Goal: Task Accomplishment & Management: Use online tool/utility

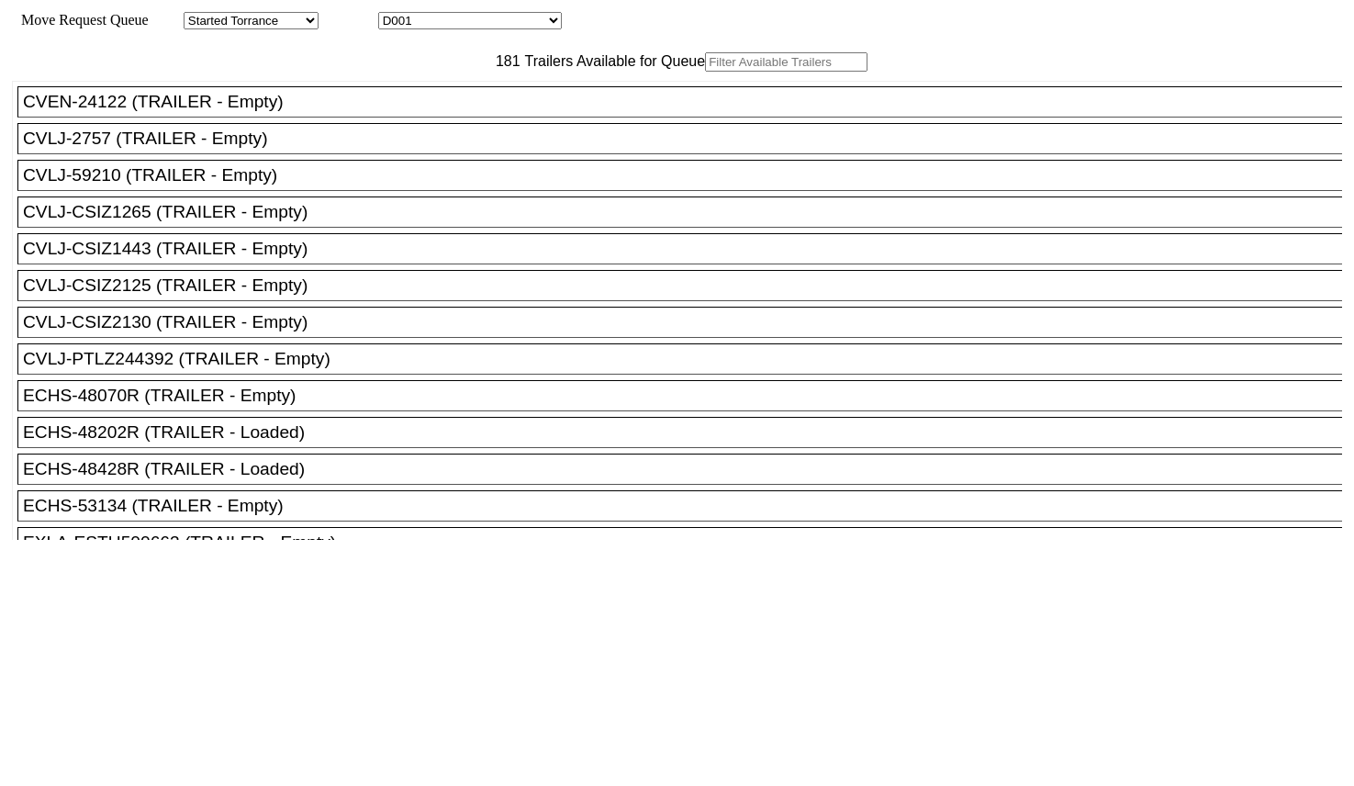
click at [705, 72] on input "text" at bounding box center [786, 61] width 162 height 19
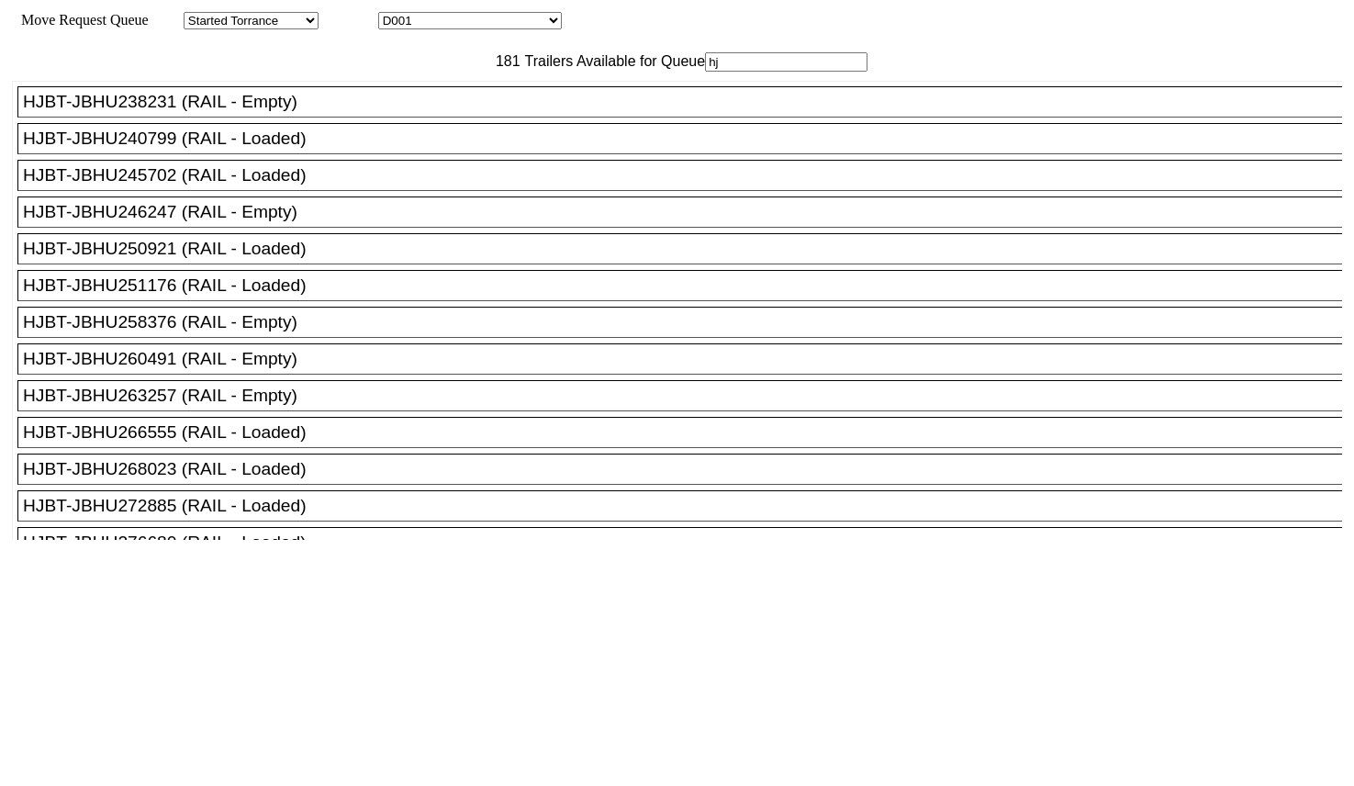
type input "hj"
click at [263, 369] on div "HJBT-JBHU260491 (RAIL - Empty)" at bounding box center [688, 359] width 1330 height 20
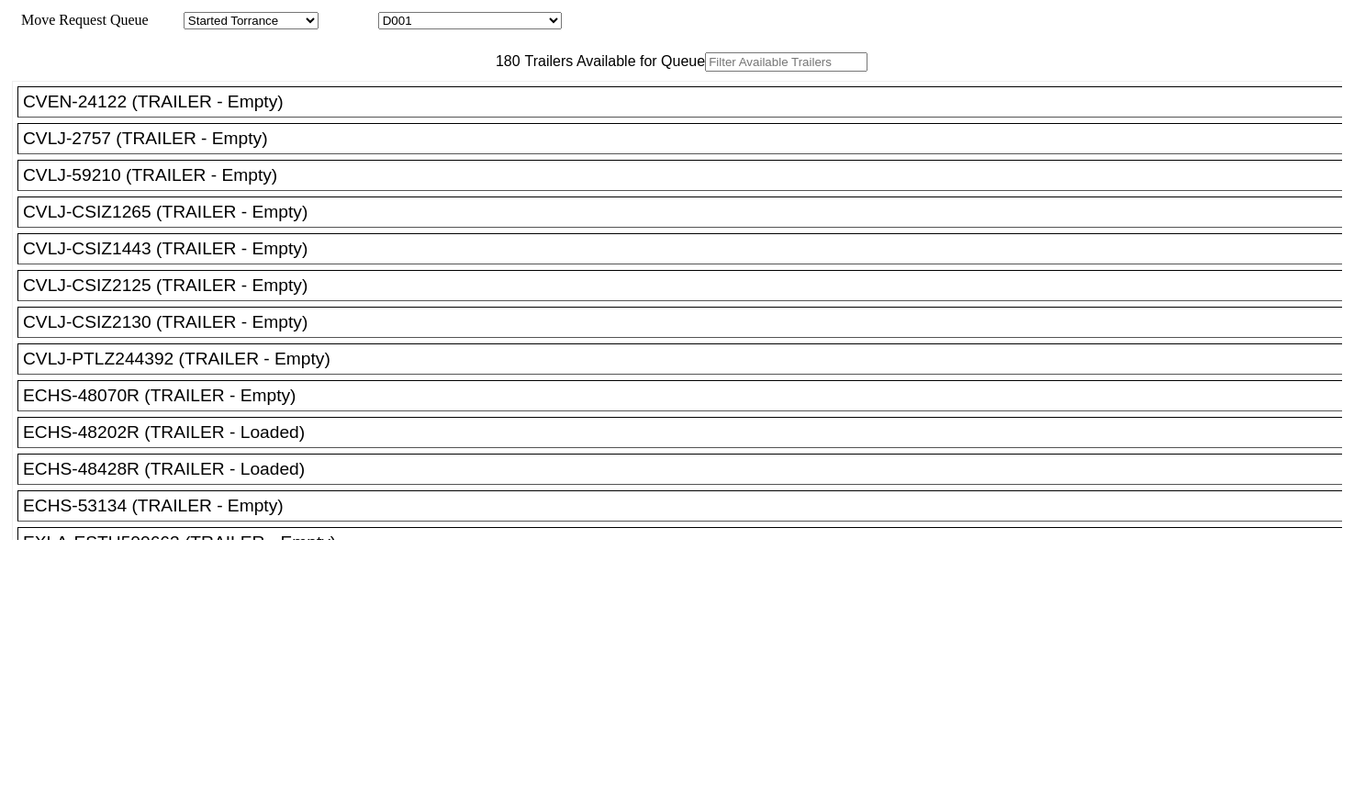
click at [705, 72] on input "text" at bounding box center [786, 61] width 162 height 19
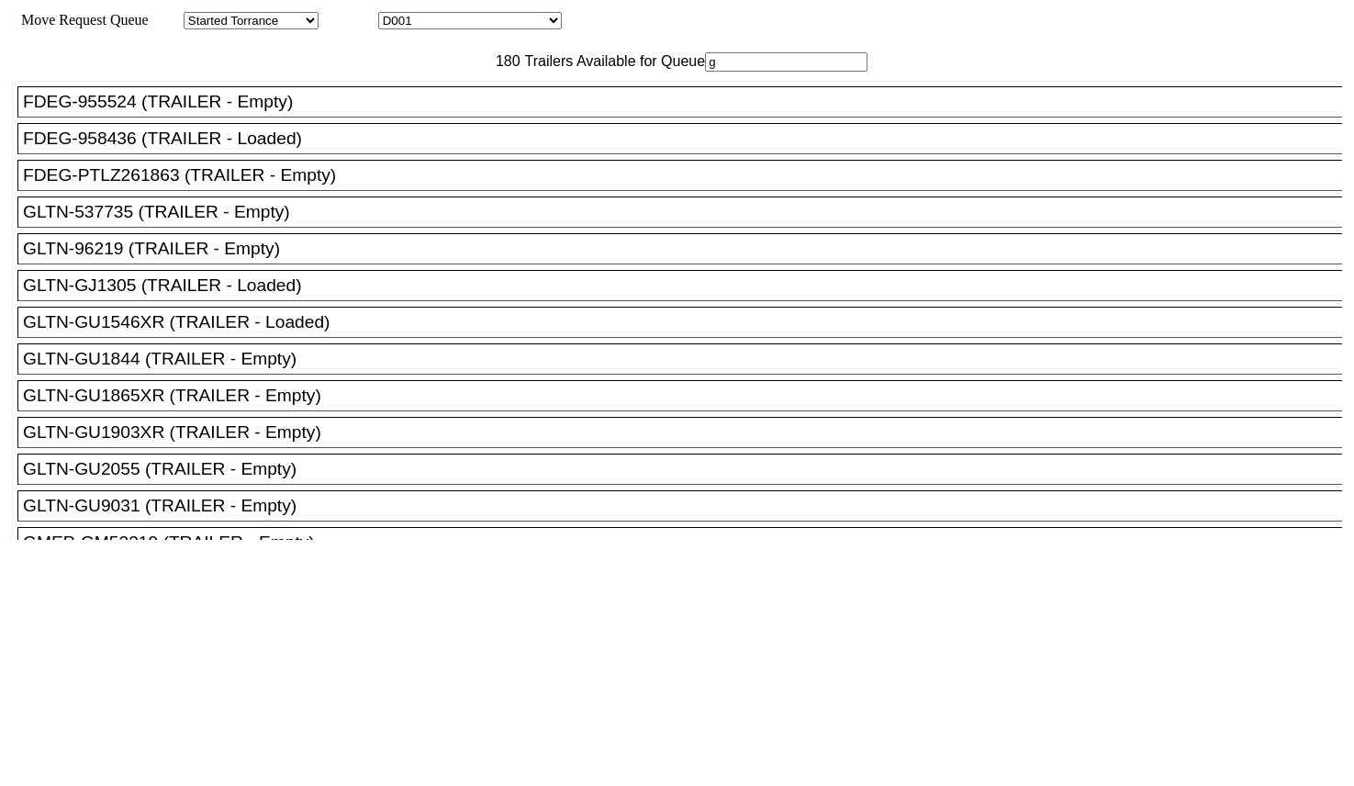
type input "g"
click at [308, 259] on div "GLTN-96219 (TRAILER - Empty)" at bounding box center [688, 249] width 1330 height 20
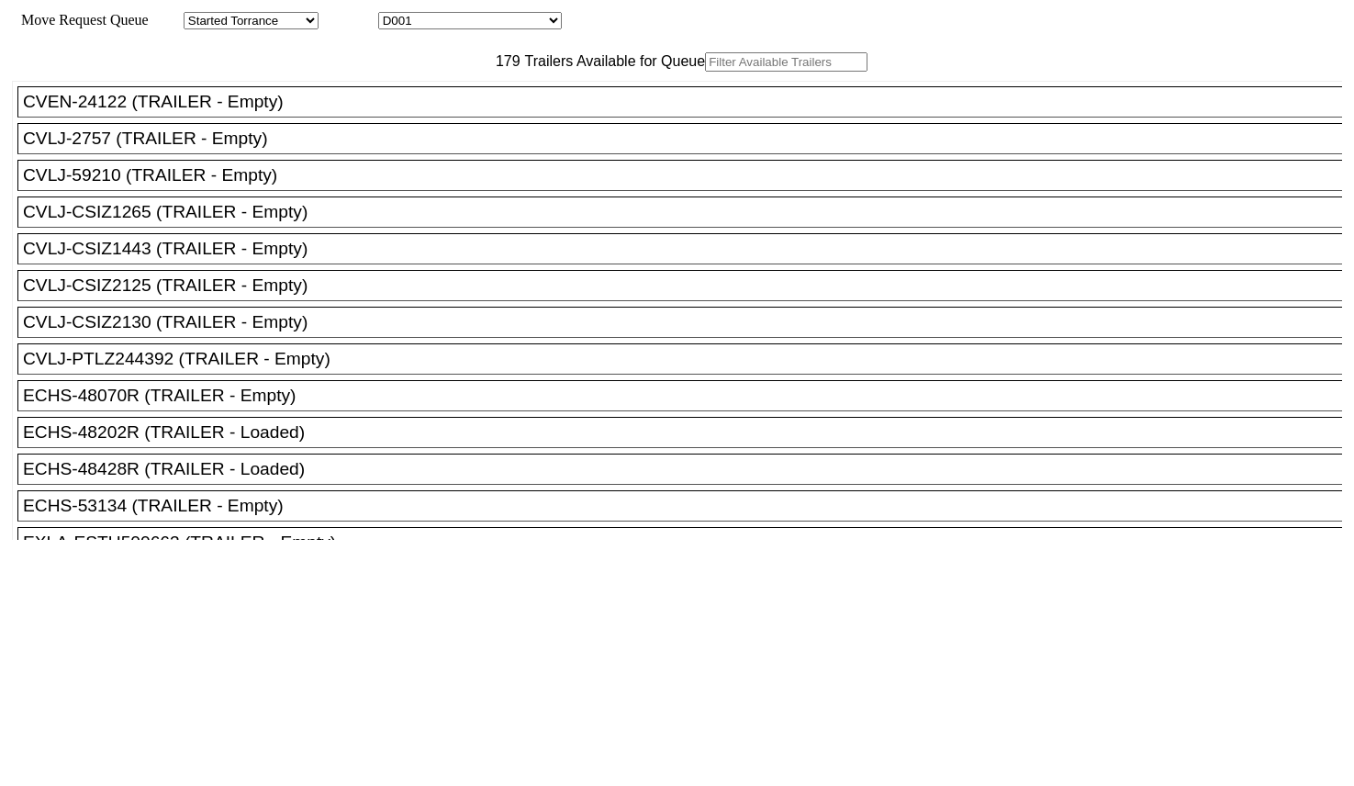
click at [705, 72] on input "text" at bounding box center [786, 61] width 162 height 19
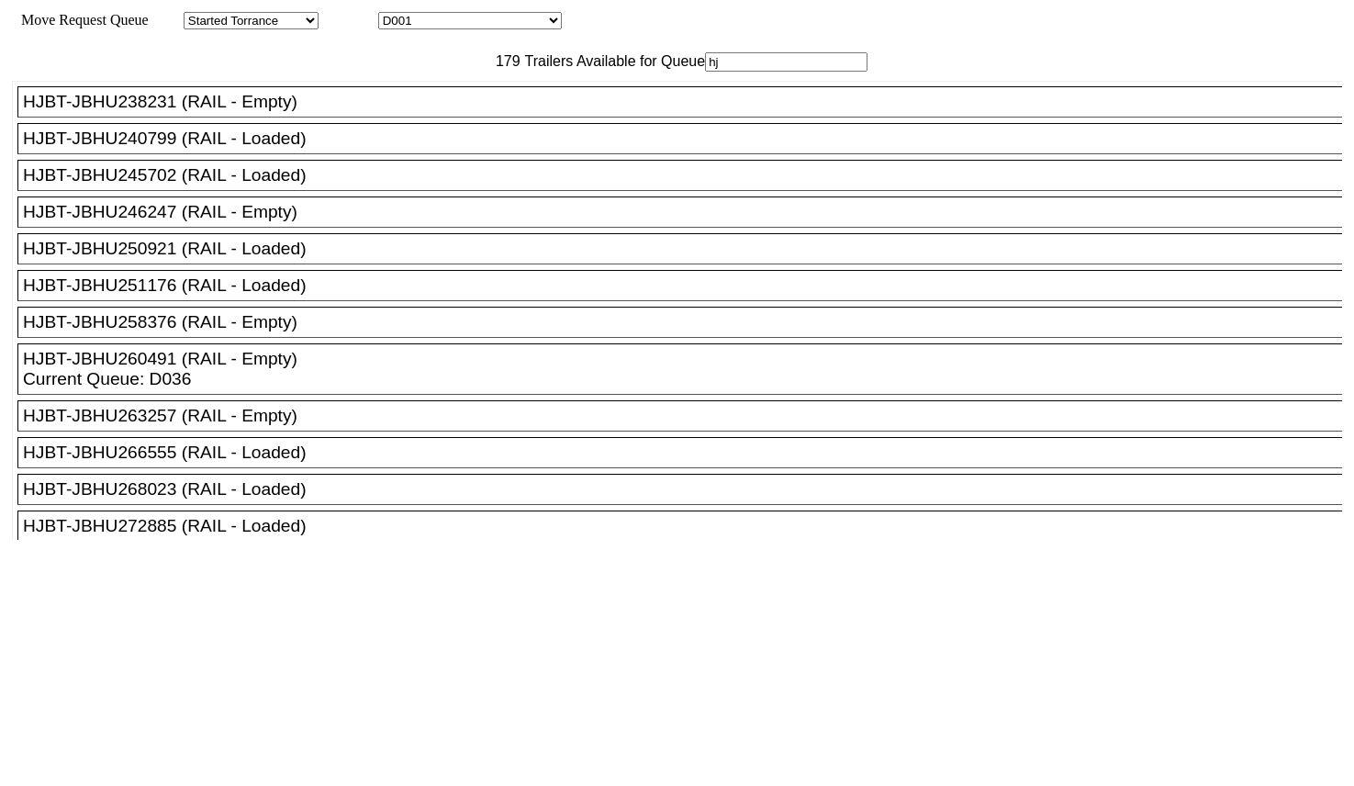
type input "hj"
click at [263, 426] on div "HJBT-JBHU263257 (RAIL - Empty)" at bounding box center [688, 416] width 1330 height 20
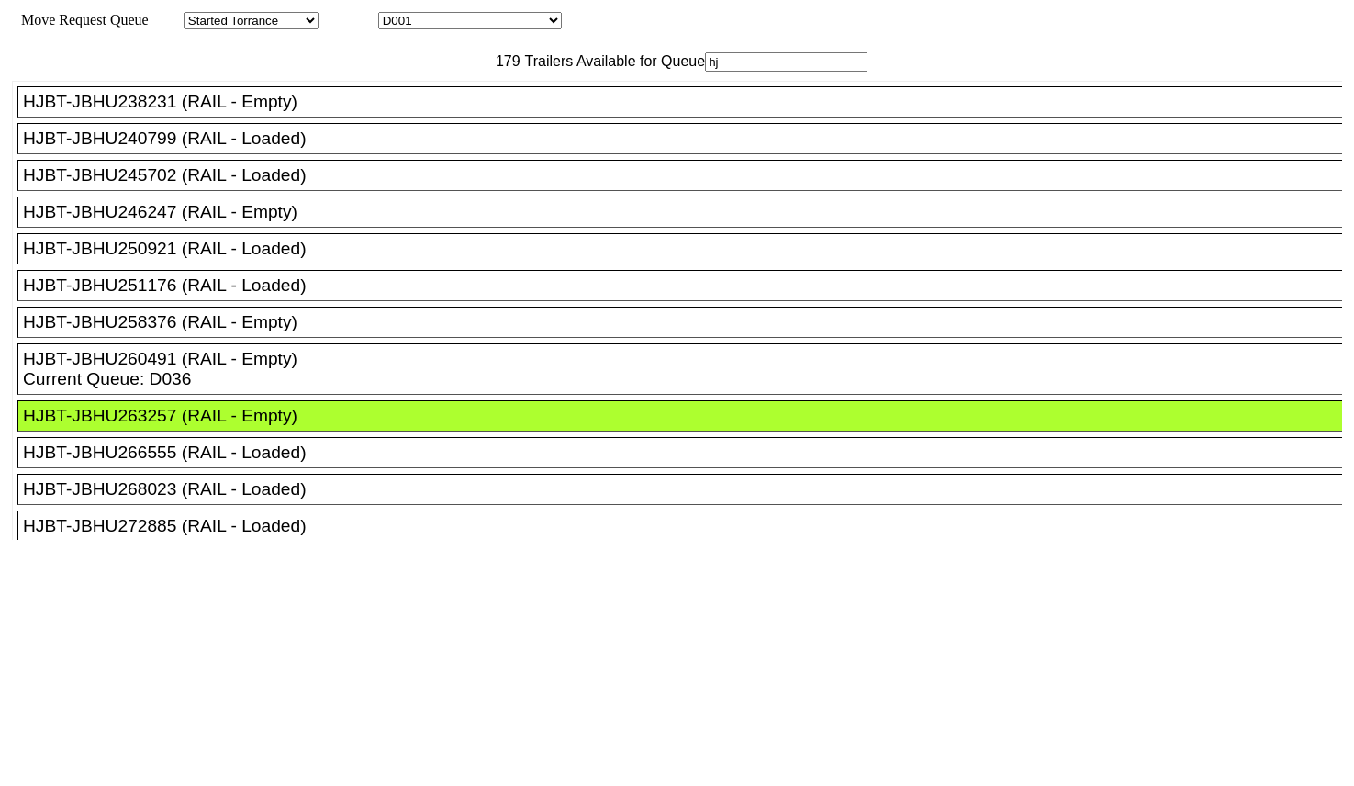
drag, startPoint x: 612, startPoint y: 250, endPoint x: 857, endPoint y: 378, distance: 276.0
